Goal: Task Accomplishment & Management: Use online tool/utility

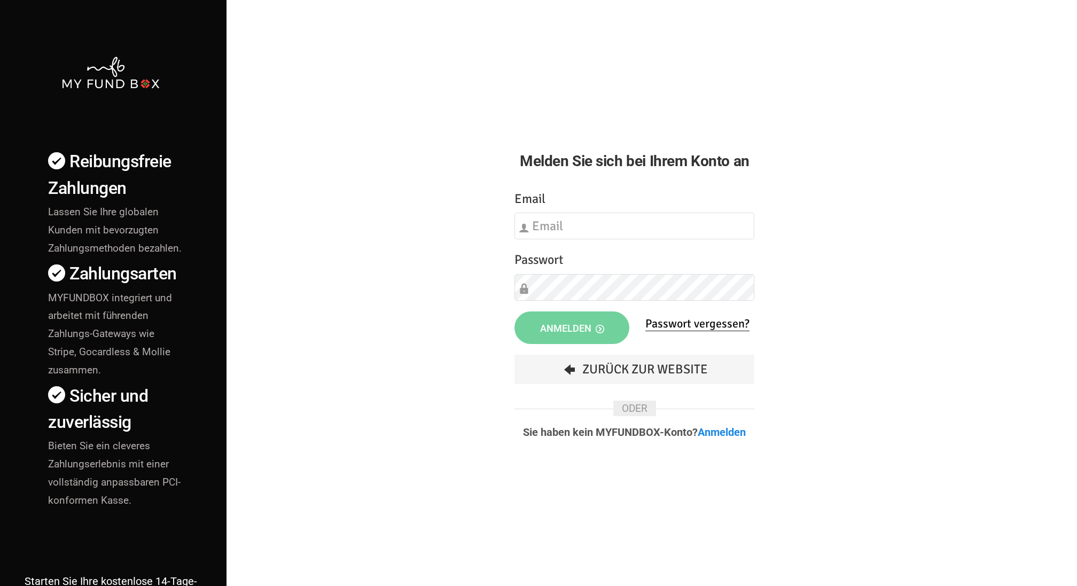
click at [587, 208] on div "Email Bitte füllen Sie dieses Feld aus" at bounding box center [635, 214] width 240 height 51
click at [630, 244] on div "Etwas ist falsch gelaufen. Schließen Sie bitte den Browser und öffnen Sie ihn e…" at bounding box center [634, 321] width 261 height 286
click at [634, 223] on input "text" at bounding box center [635, 226] width 240 height 27
click at [521, 272] on div at bounding box center [523, 274] width 9 height 20
click at [612, 212] on div "Email Bitte füllen Sie dieses Feld aus" at bounding box center [635, 214] width 240 height 51
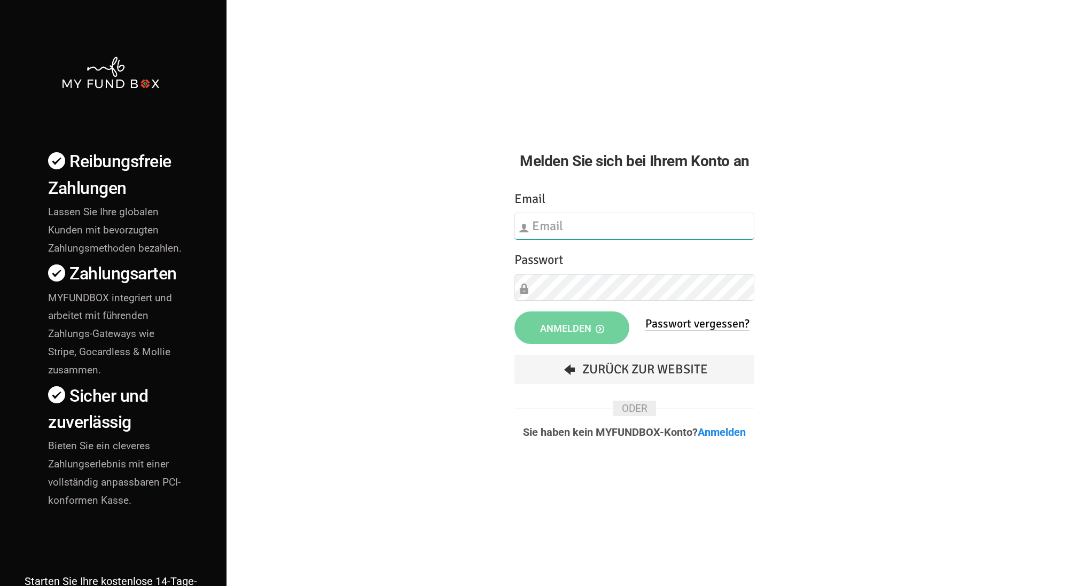
click at [649, 221] on input "text" at bounding box center [635, 226] width 240 height 27
click at [620, 234] on input "text" at bounding box center [635, 226] width 240 height 27
type input "info@musaid.de"
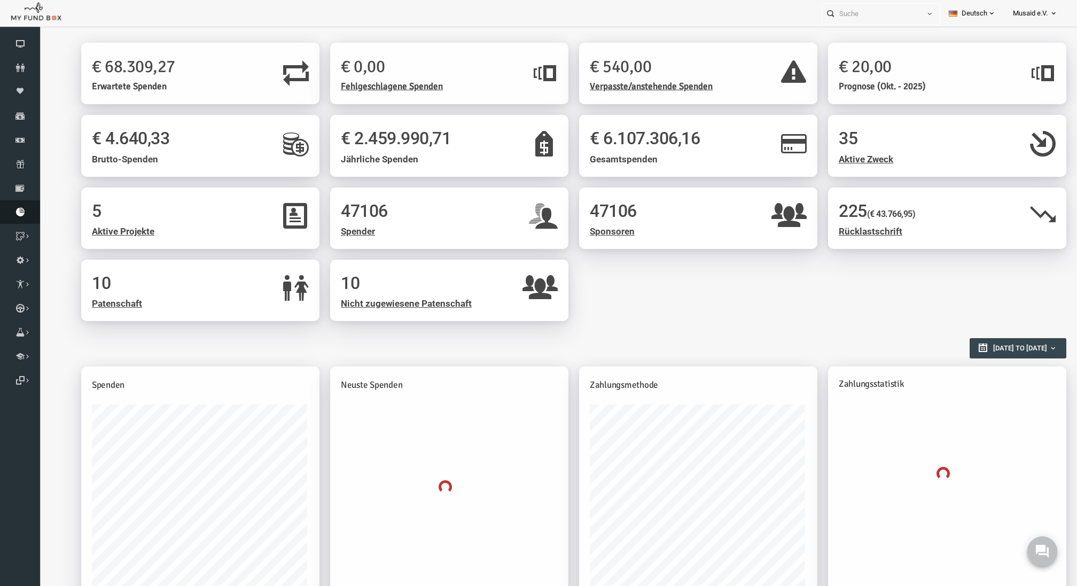
click at [27, 216] on icon at bounding box center [20, 212] width 40 height 9
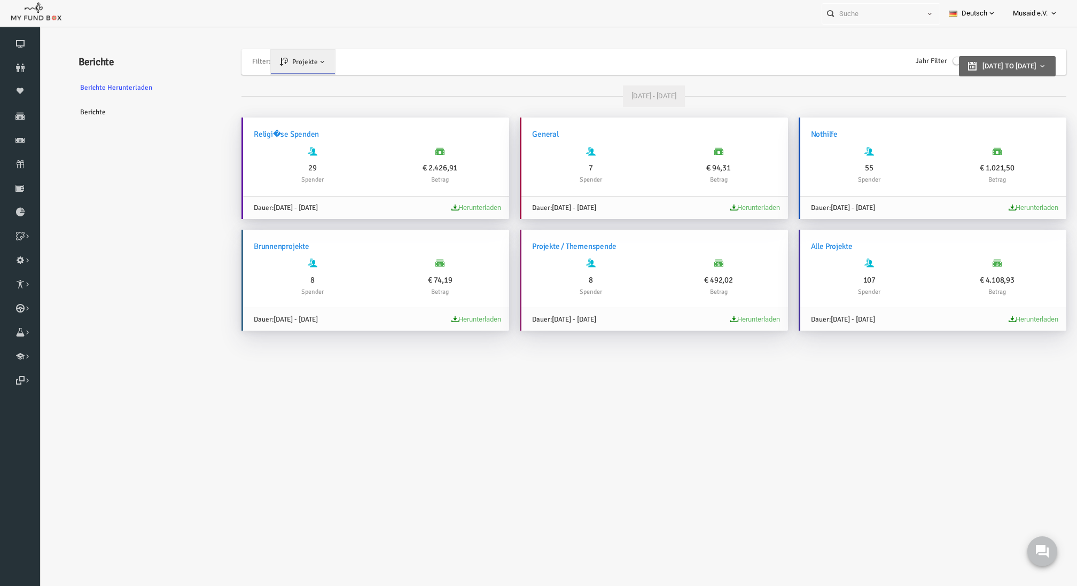
click at [938, 51] on div "Jahr Filter Select Year 2025 2024 2023 2022 2021 2020 2019 2018 Select Year 01-…" at bounding box center [986, 61] width 97 height 20
type input "01-09-2025"
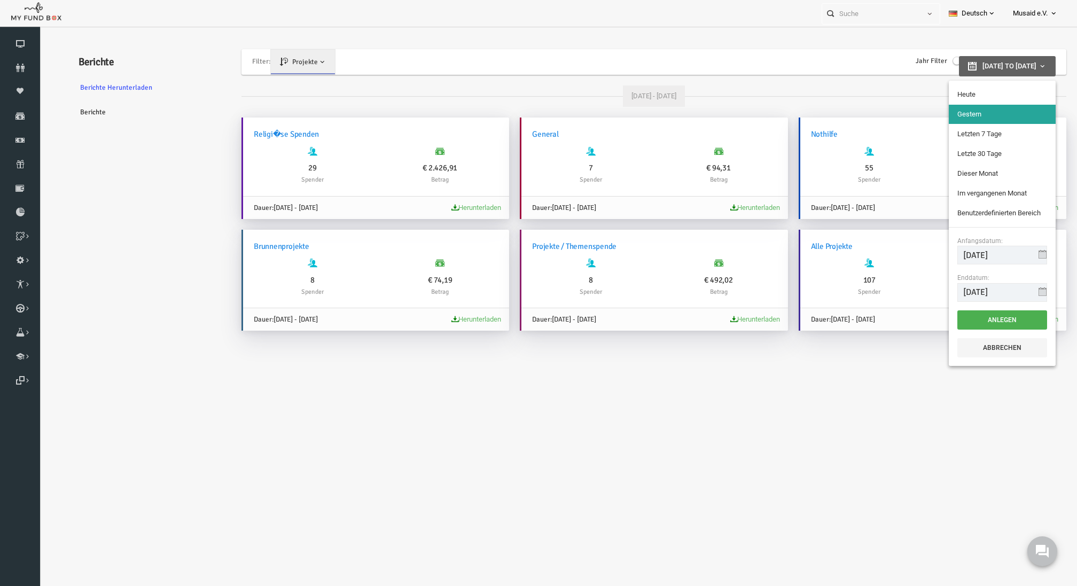
click at [938, 71] on button "01-09-2025 to 01-09-2025" at bounding box center [986, 66] width 97 height 20
click at [901, 64] on div "Jahr Filter" at bounding box center [924, 58] width 58 height 15
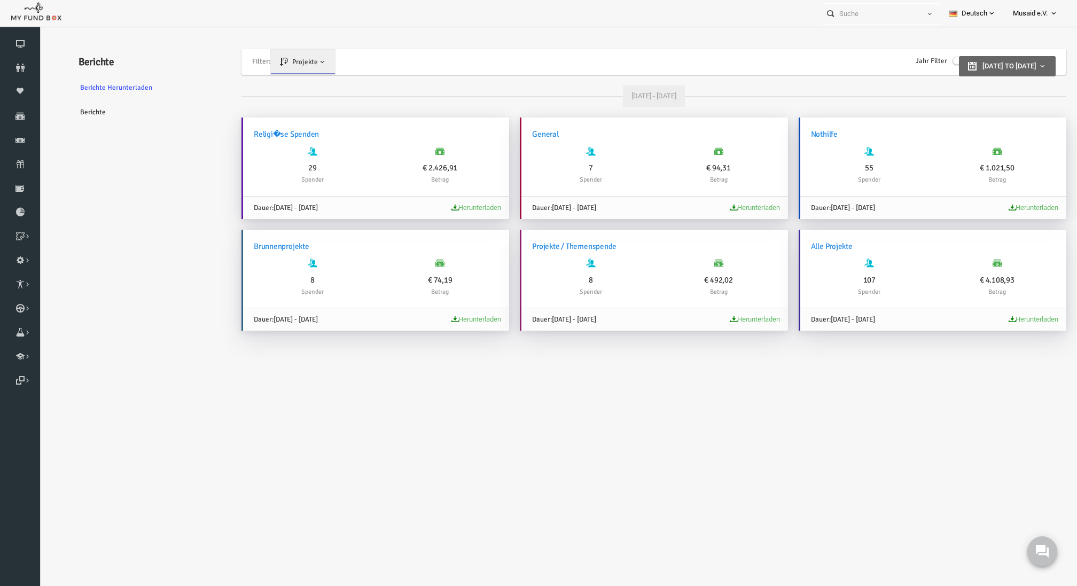
click at [932, 64] on span at bounding box center [940, 61] width 16 height 9
click at [39, 32] on input "Jahr Filter" at bounding box center [39, 32] width 0 height 0
click at [955, 64] on span "Select Year" at bounding box center [965, 62] width 67 height 11
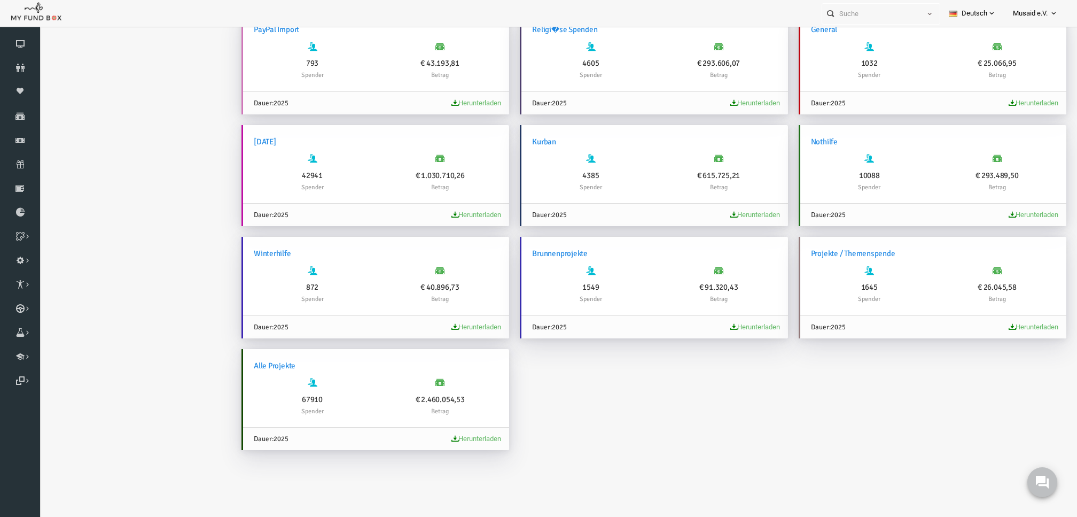
scroll to position [102, 0]
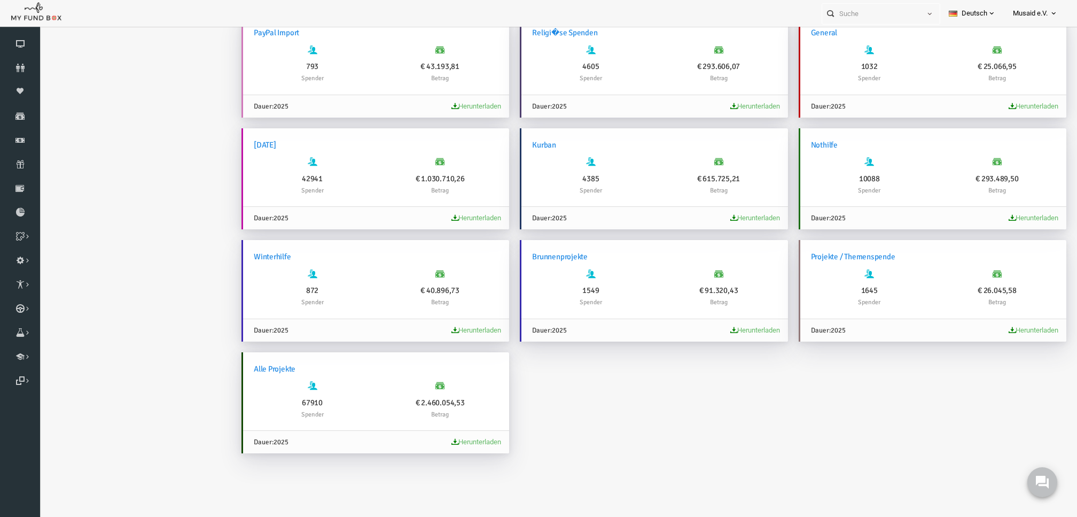
drag, startPoint x: 404, startPoint y: 403, endPoint x: 457, endPoint y: 403, distance: 52.9
click at [457, 403] on h6 "€ 2.460.054,53" at bounding box center [419, 402] width 117 height 12
click at [455, 396] on h6 "€ 2.460.054,53" at bounding box center [419, 402] width 117 height 12
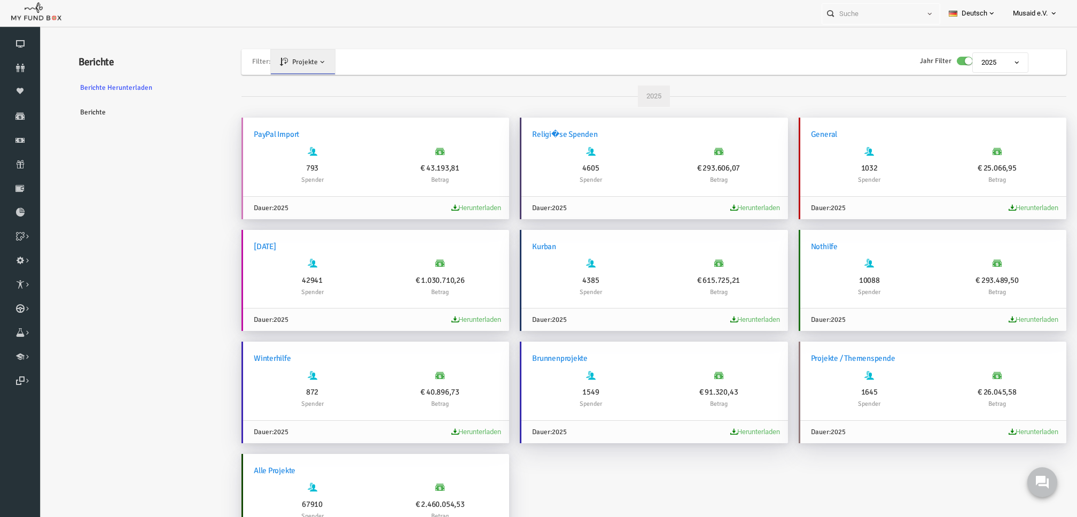
click at [294, 50] on link "Projekte" at bounding box center [282, 62] width 64 height 25
drag, startPoint x: 329, startPoint y: 31, endPoint x: 267, endPoint y: 6, distance: 66.7
click at [329, 31] on div at bounding box center [558, 324] width 1038 height 595
click at [498, 69] on div "Filter: Projekte Projekte Zweck" at bounding box center [628, 62] width 814 height 26
click at [990, 62] on span "2025" at bounding box center [979, 62] width 55 height 11
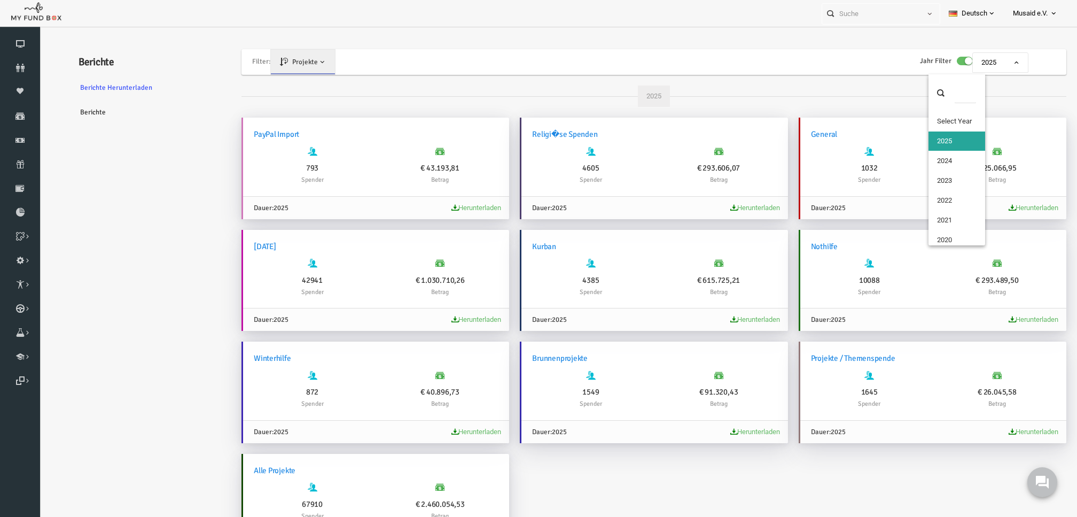
click at [941, 150] on ul "Select Year 2025 2024 2023 2022 2021 2020 2019 2018" at bounding box center [936, 179] width 56 height 134
select select "2024"
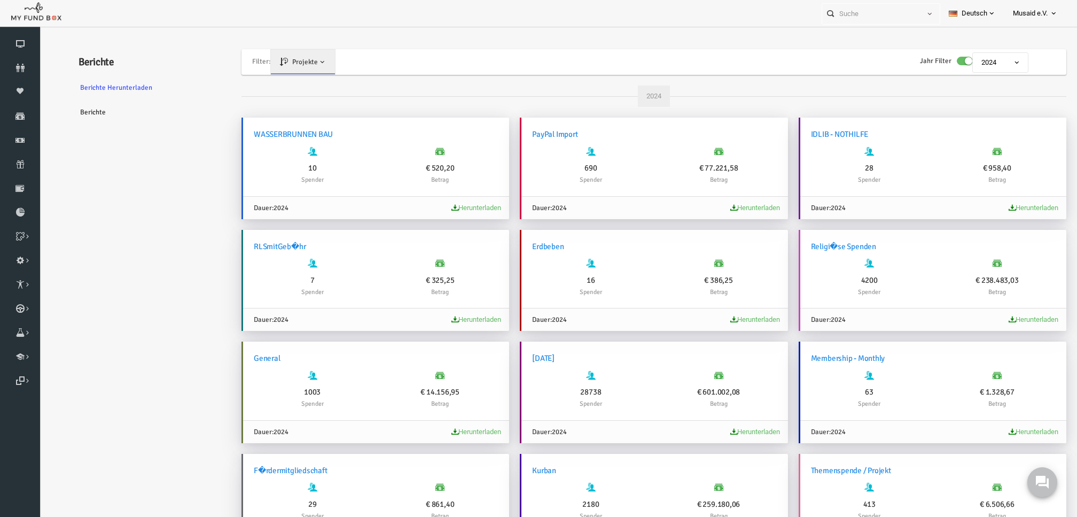
click at [969, 79] on span "Select Year 2025 2024 2023 2022 2021 2020 2019 2018 2024" at bounding box center [993, 75] width 104 height 8
click at [976, 61] on span "2024" at bounding box center [979, 62] width 55 height 11
click at [980, 55] on span "2024" at bounding box center [980, 62] width 56 height 20
click at [977, 57] on span "2024" at bounding box center [979, 62] width 55 height 11
click at [806, 49] on div "Filter: Projekte Projekte Zweck" at bounding box center [628, 62] width 814 height 26
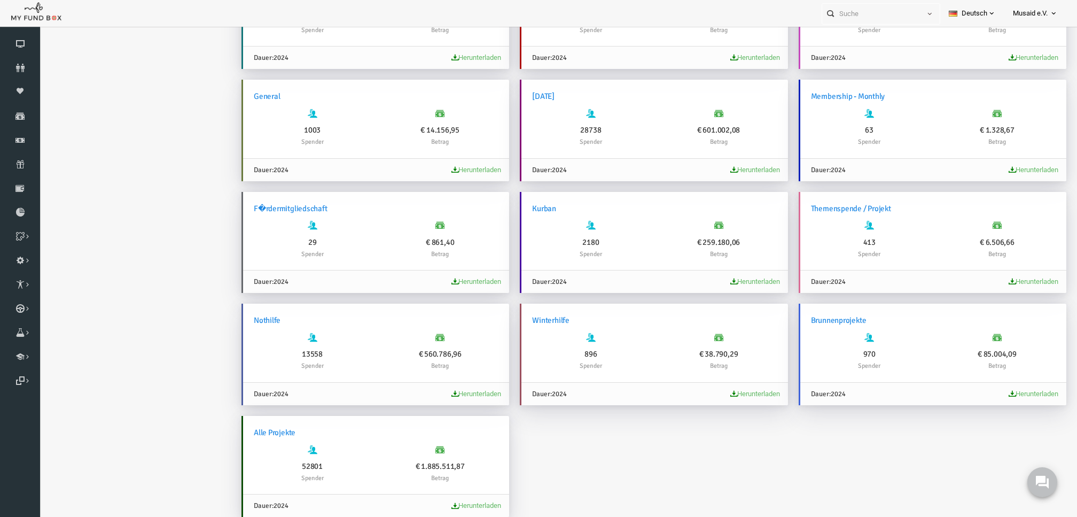
scroll to position [105, 0]
